Goal: Task Accomplishment & Management: Manage account settings

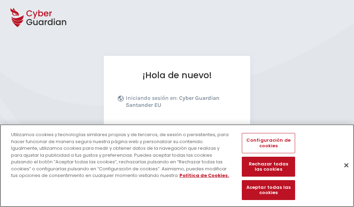
scroll to position [85, 0]
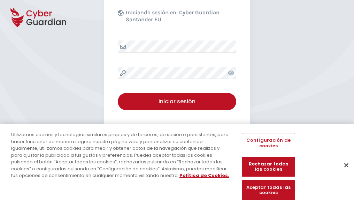
click at [343, 172] on button "Cerrar" at bounding box center [346, 164] width 15 height 15
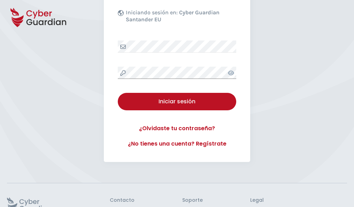
scroll to position [136, 0]
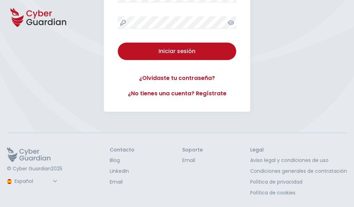
click at [118, 43] on button "Iniciar sesión" at bounding box center [177, 51] width 118 height 17
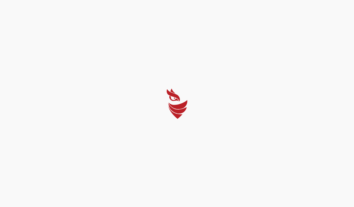
scroll to position [0, 0]
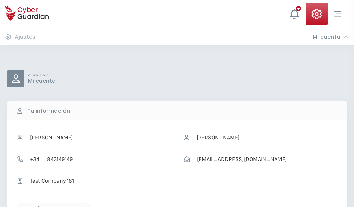
click at [37, 206] on icon "button" at bounding box center [37, 209] width 6 height 6
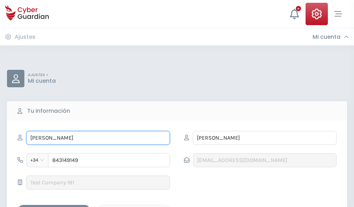
click at [98, 138] on input "ESMERALDA" at bounding box center [98, 138] width 144 height 14
type input "E"
type input "Tito"
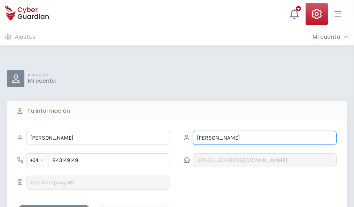
click at [264, 138] on input "RAMOS" at bounding box center [265, 138] width 144 height 14
type input "R"
type input "Córdoba"
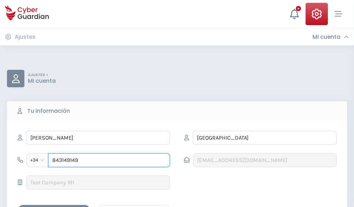
click at [109, 160] on input "843149149" at bounding box center [109, 160] width 122 height 14
type input "8"
type input "972553443"
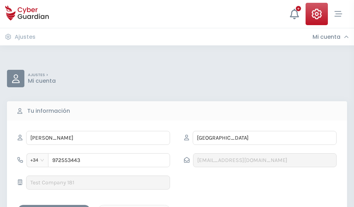
click at [54, 206] on div "Guardar cambios" at bounding box center [54, 210] width 63 height 9
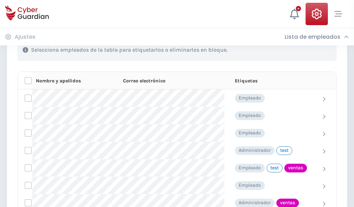
scroll to position [316, 0]
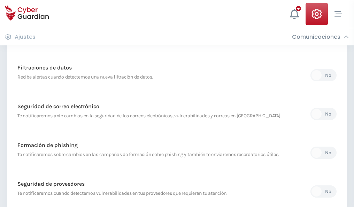
scroll to position [367, 0]
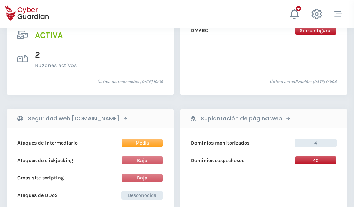
scroll to position [708, 0]
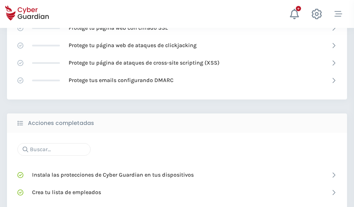
scroll to position [464, 0]
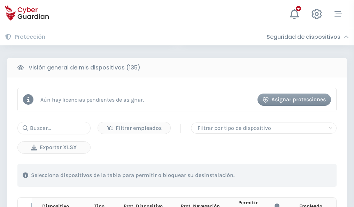
scroll to position [616, 0]
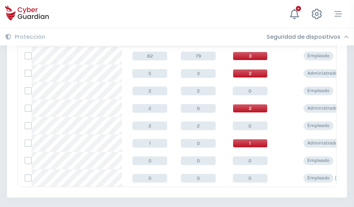
scroll to position [323, 0]
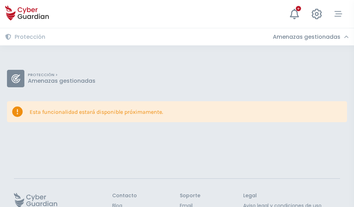
scroll to position [45, 0]
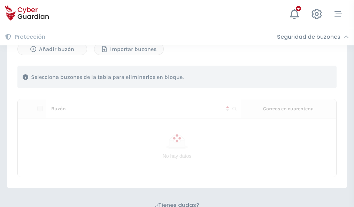
scroll to position [303, 0]
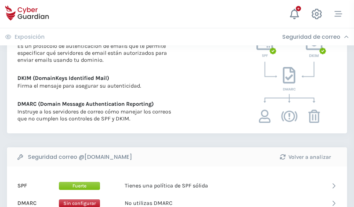
scroll to position [376, 0]
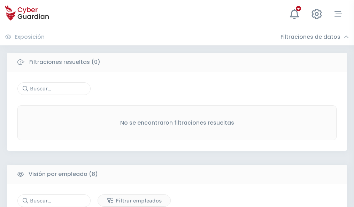
scroll to position [594, 0]
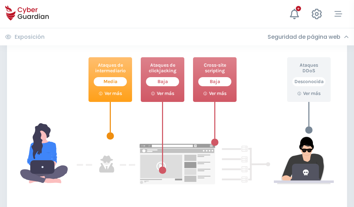
scroll to position [379, 0]
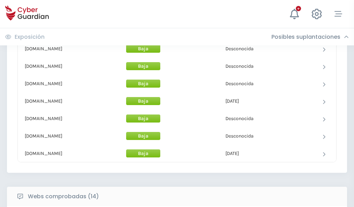
scroll to position [679, 0]
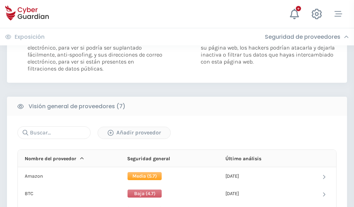
scroll to position [466, 0]
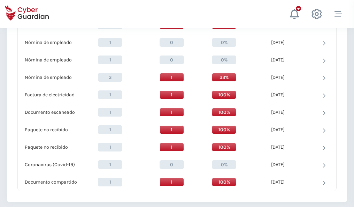
scroll to position [722, 0]
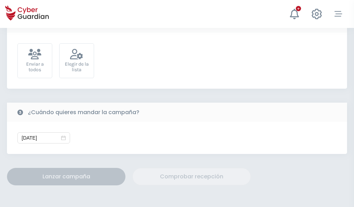
scroll to position [255, 0]
